Goal: Task Accomplishment & Management: Use online tool/utility

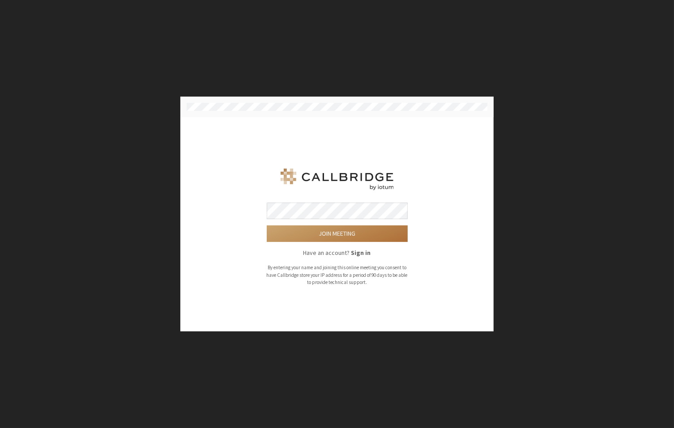
click at [360, 234] on button "Join meeting" at bounding box center [337, 233] width 141 height 17
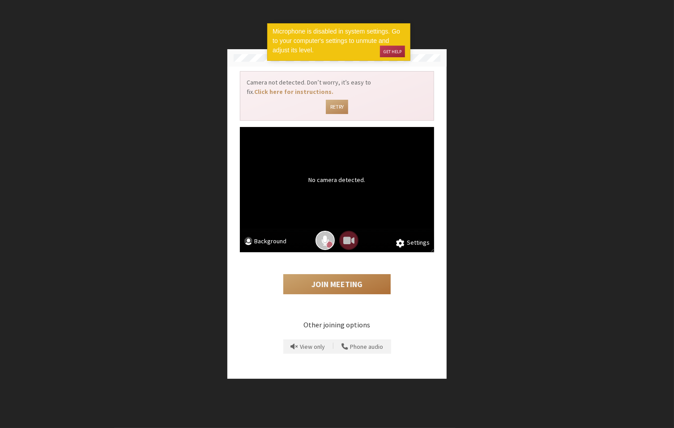
click at [329, 281] on button "Join Meeting" at bounding box center [336, 284] width 107 height 21
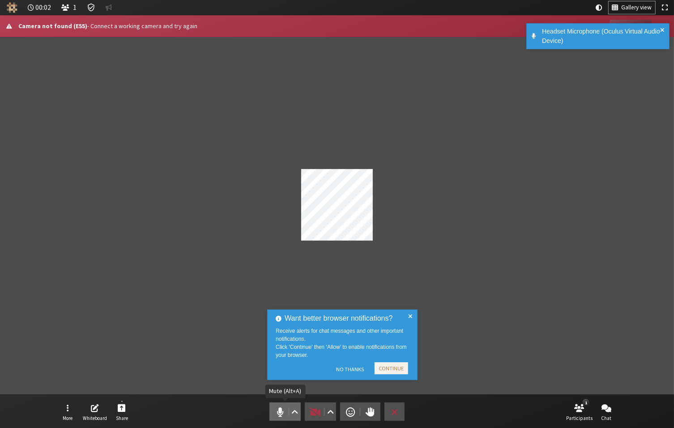
click at [278, 410] on span "Mute (Alt+A)" at bounding box center [280, 412] width 13 height 13
click at [411, 319] on span at bounding box center [410, 345] width 4 height 64
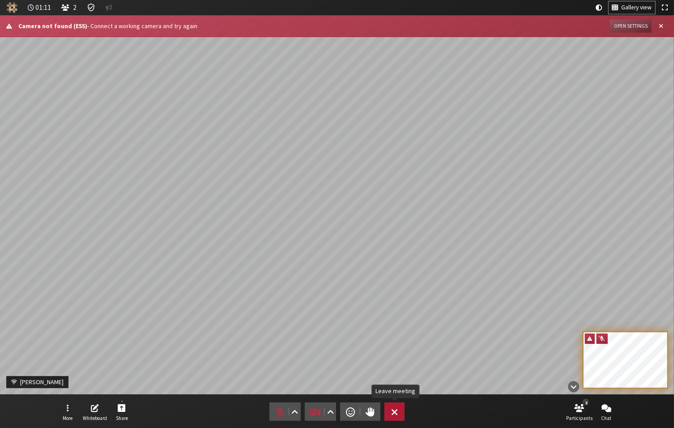
click at [397, 408] on span "Leave meeting" at bounding box center [394, 412] width 7 height 13
